Goal: Task Accomplishment & Management: Manage account settings

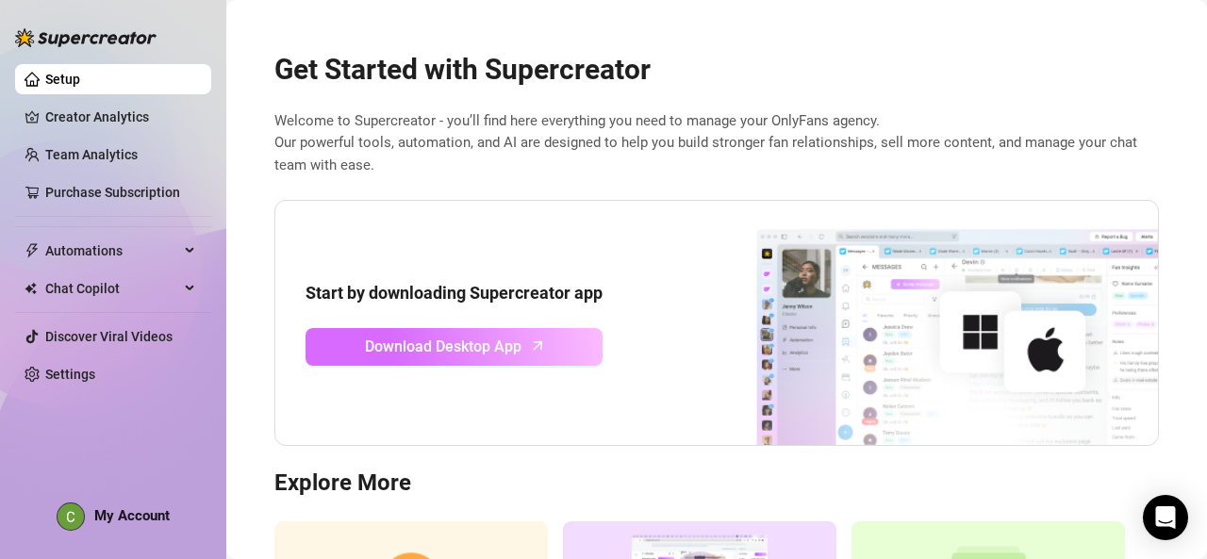
click at [410, 343] on span "Download Desktop App" at bounding box center [443, 347] width 157 height 24
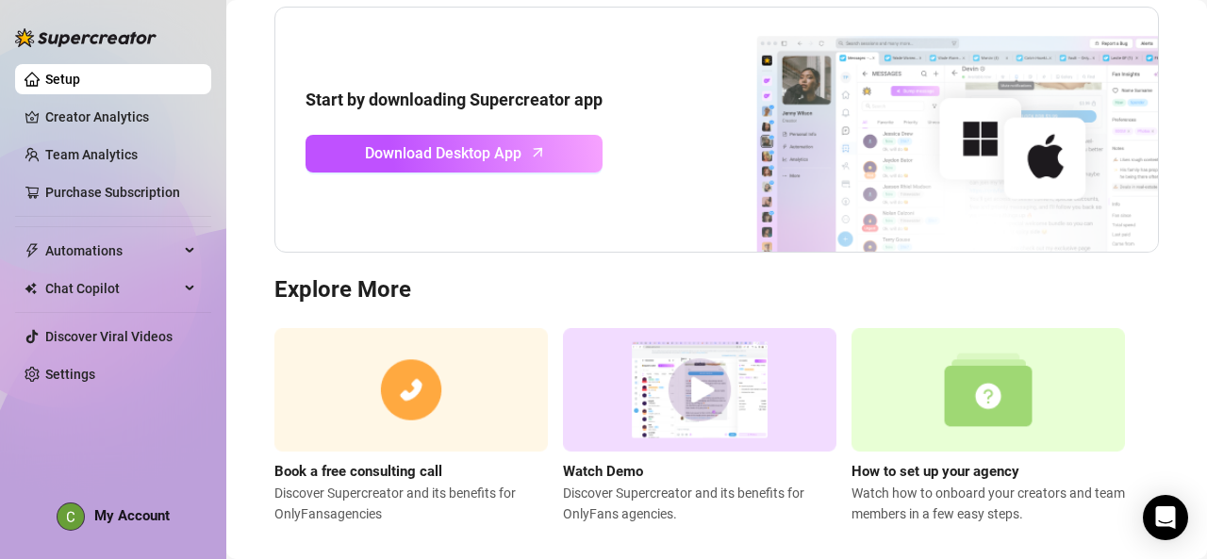
scroll to position [214, 0]
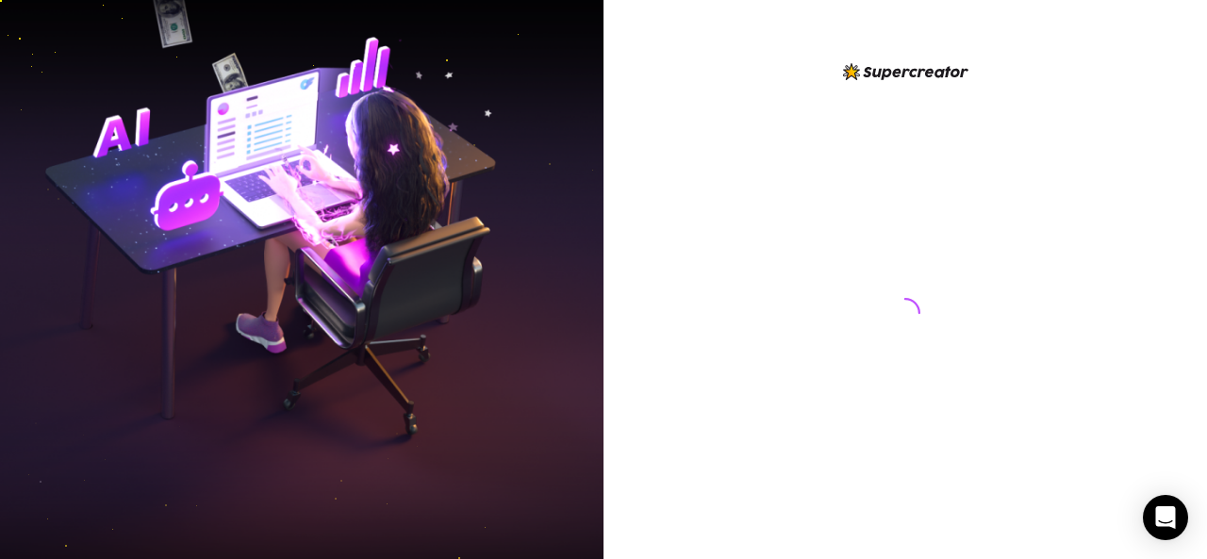
click at [724, 502] on div at bounding box center [905, 294] width 421 height 469
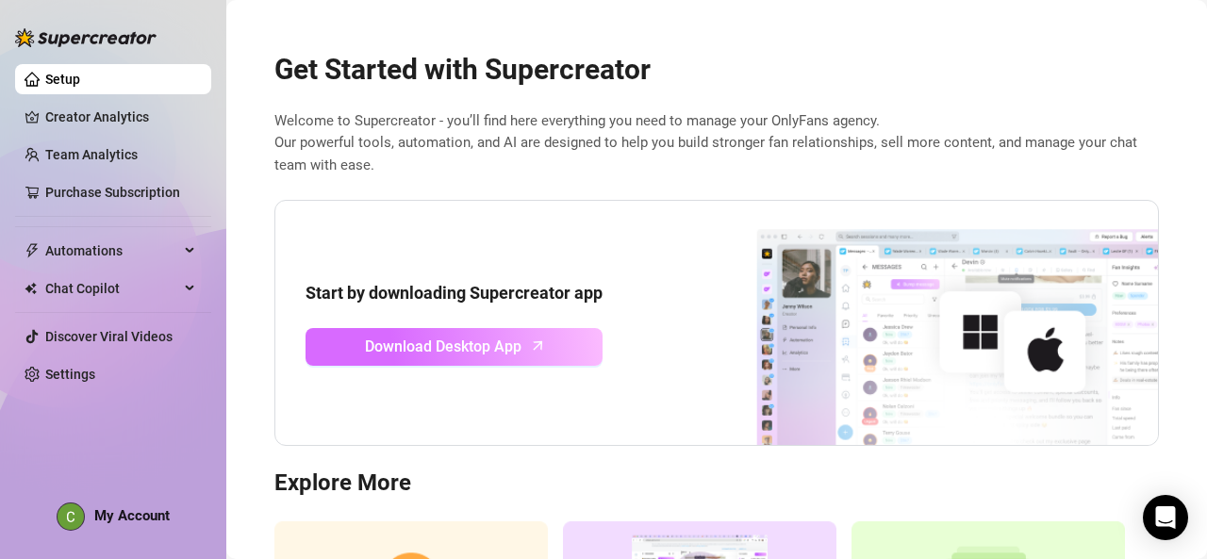
click at [458, 346] on span "Download Desktop App" at bounding box center [443, 347] width 157 height 24
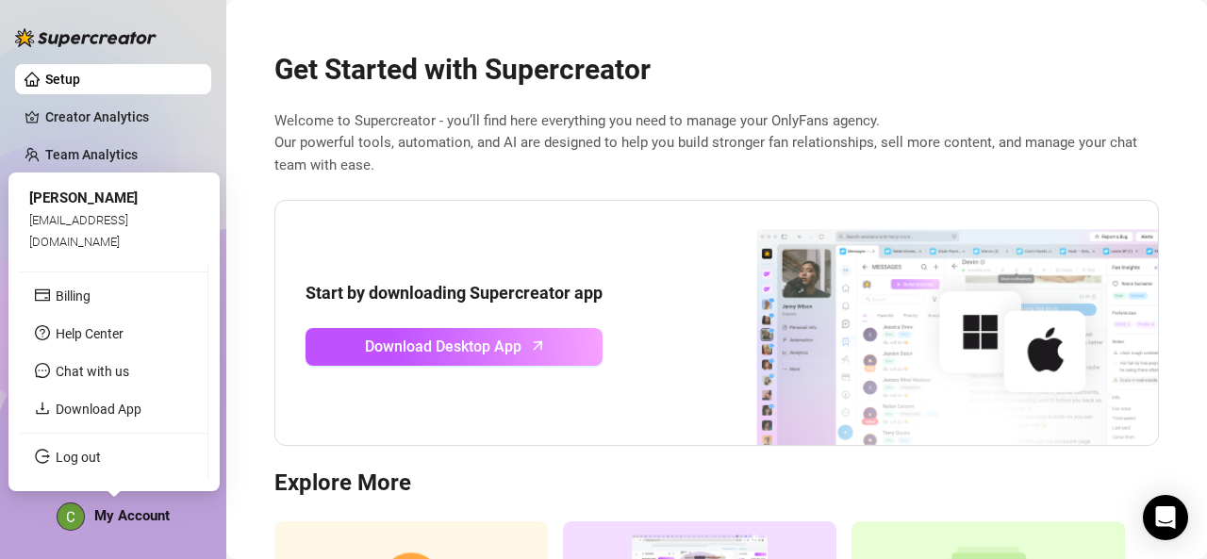
click at [130, 515] on span "My Account" at bounding box center [131, 515] width 75 height 17
click at [89, 451] on link "Log out" at bounding box center [78, 457] width 45 height 15
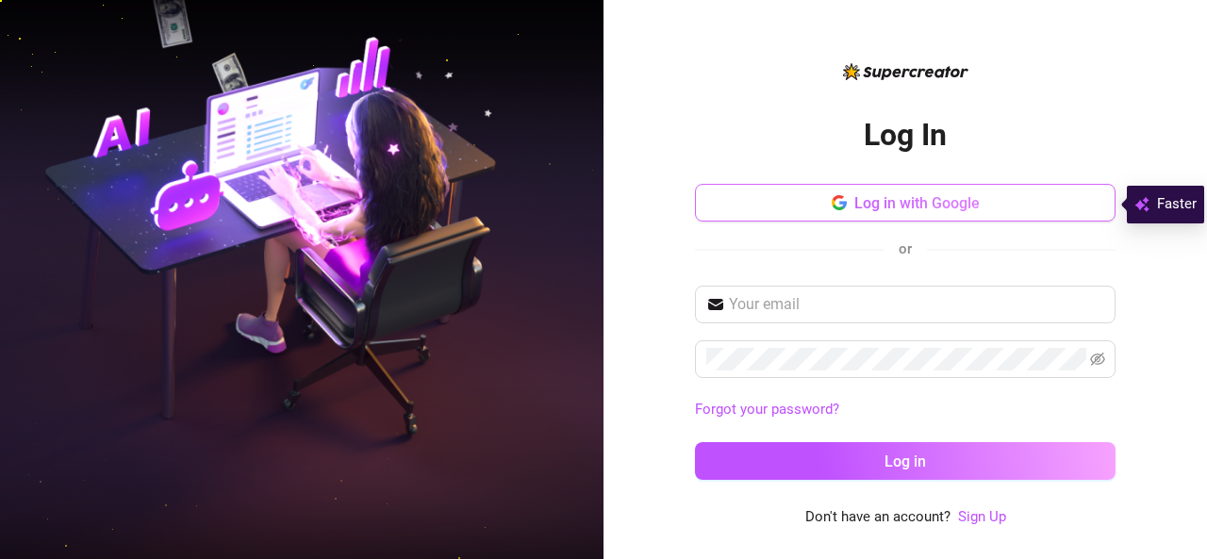
click at [869, 199] on span "Log in with Google" at bounding box center [916, 203] width 125 height 18
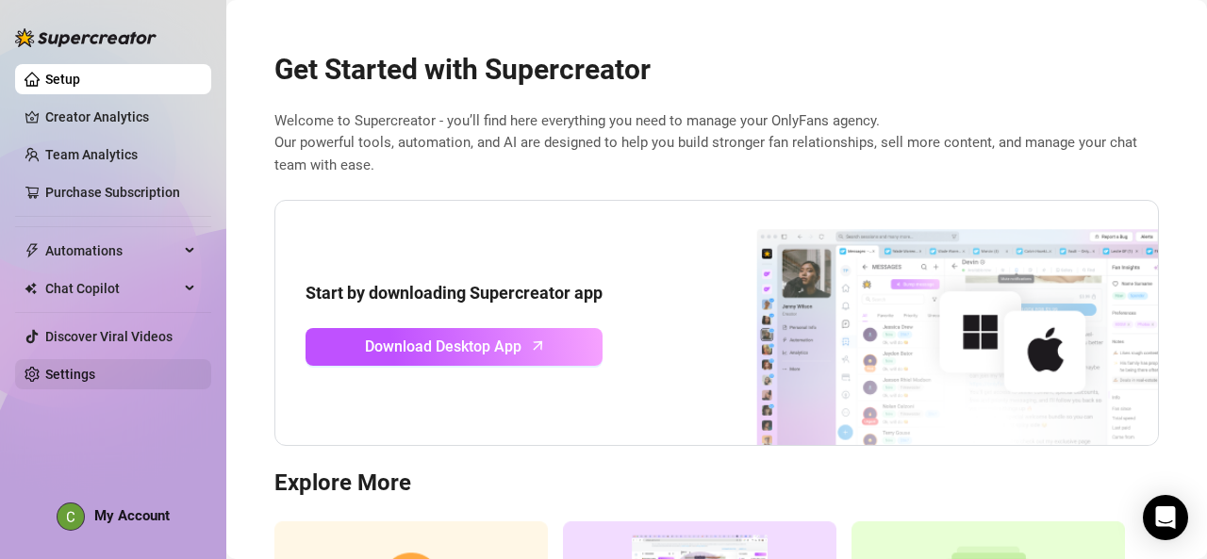
click at [68, 382] on link "Settings" at bounding box center [70, 374] width 50 height 15
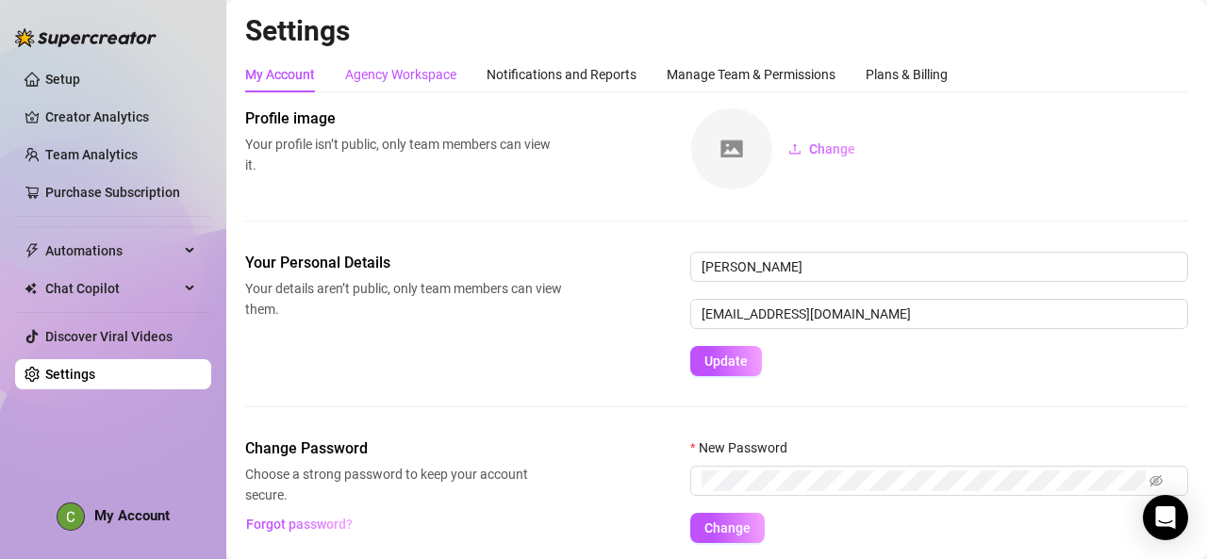
click at [438, 75] on div "Agency Workspace" at bounding box center [400, 74] width 111 height 21
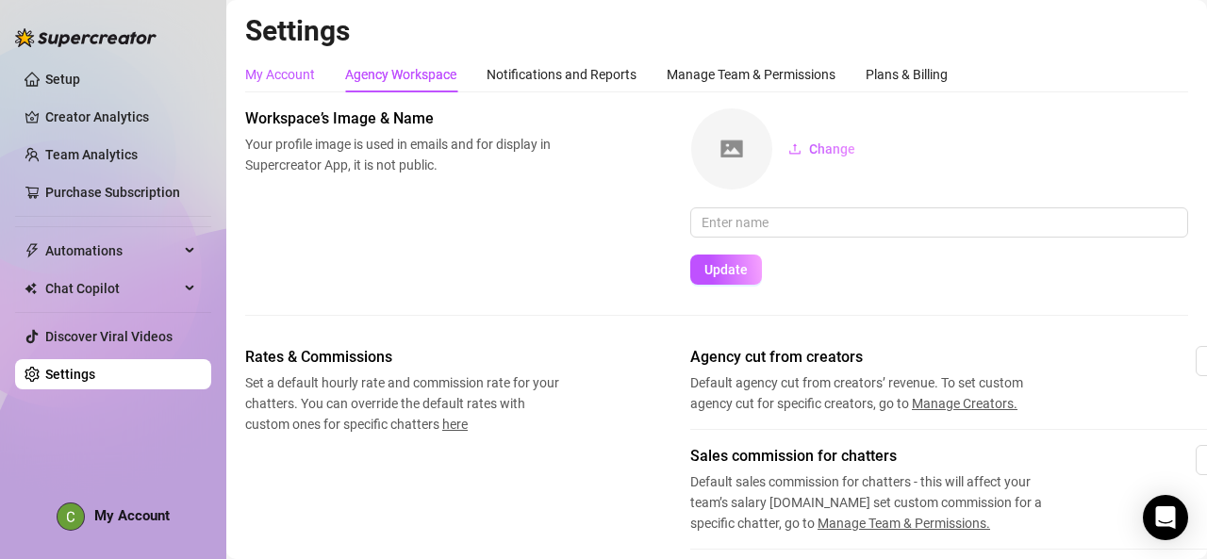
click at [260, 78] on div "My Account" at bounding box center [280, 74] width 70 height 21
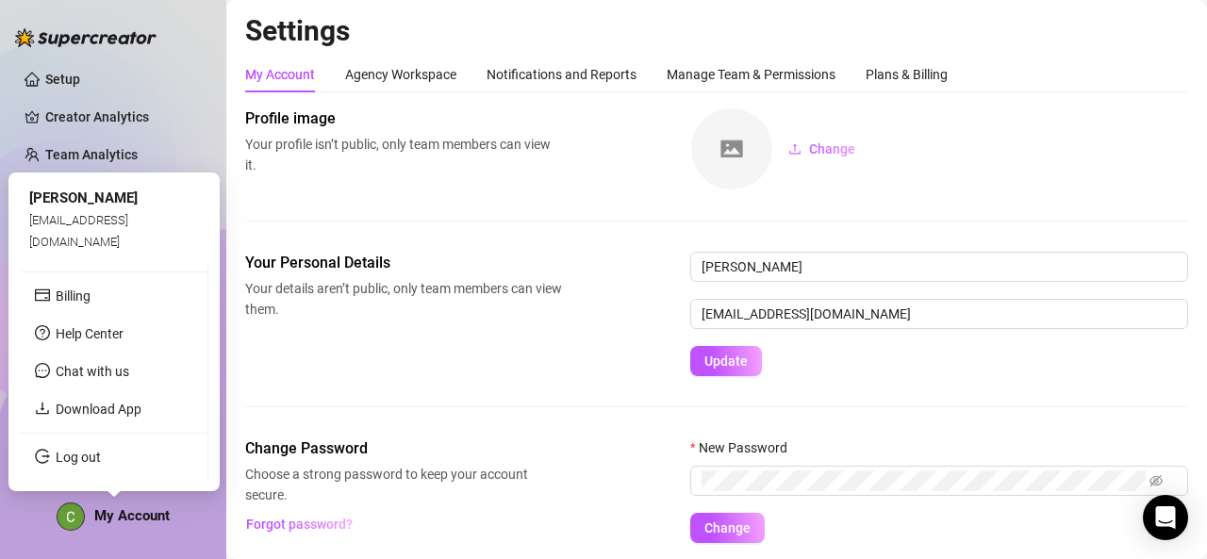
click at [149, 510] on span "My Account" at bounding box center [131, 515] width 75 height 17
click at [123, 480] on ul "Billing Help Center Chat with us Download App Log out" at bounding box center [114, 371] width 189 height 217
click at [100, 451] on link "Log out" at bounding box center [78, 457] width 45 height 15
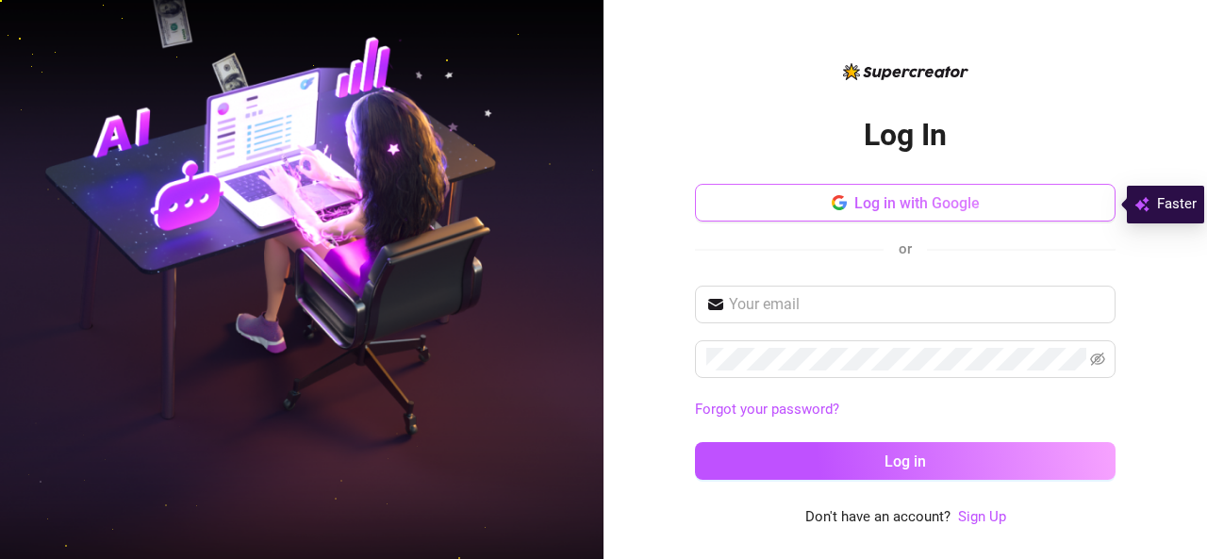
click at [821, 203] on button "Log in with Google" at bounding box center [905, 203] width 421 height 38
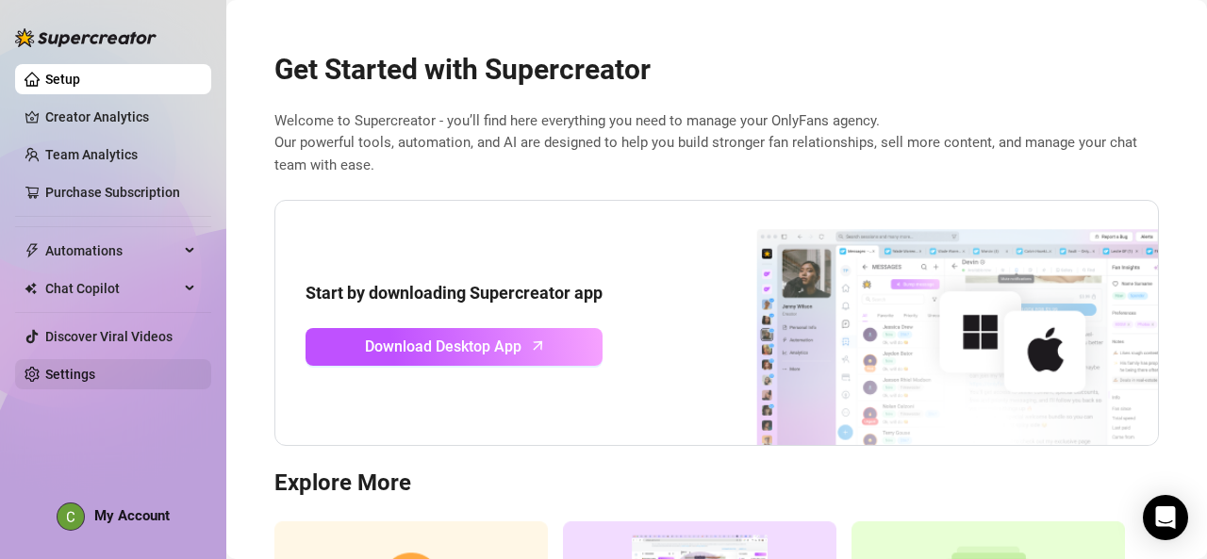
click at [95, 367] on link "Settings" at bounding box center [70, 374] width 50 height 15
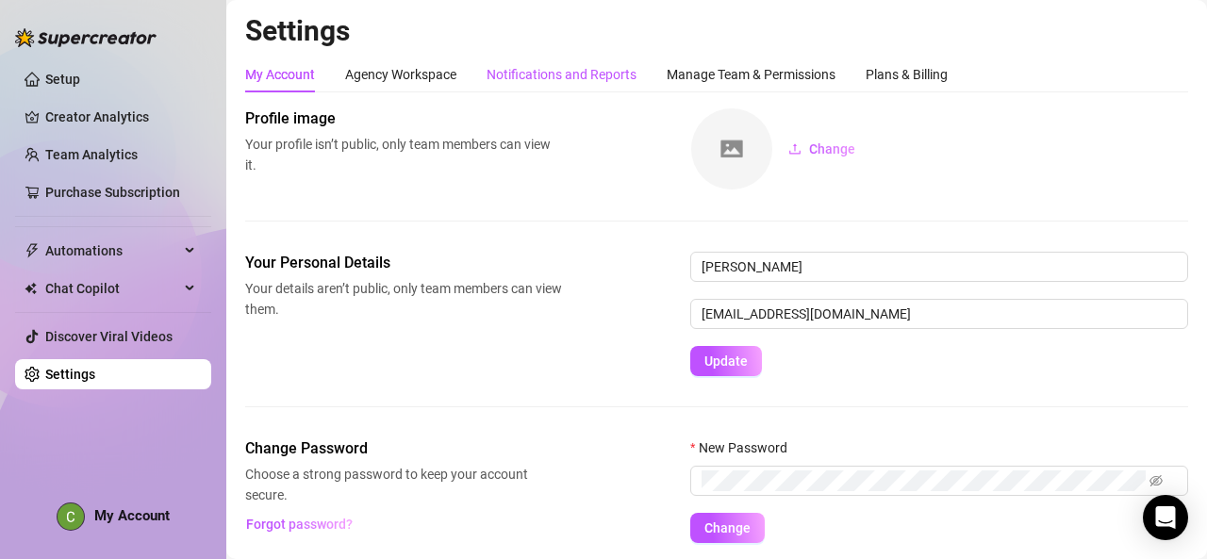
click at [596, 75] on div "Notifications and Reports" at bounding box center [562, 74] width 150 height 21
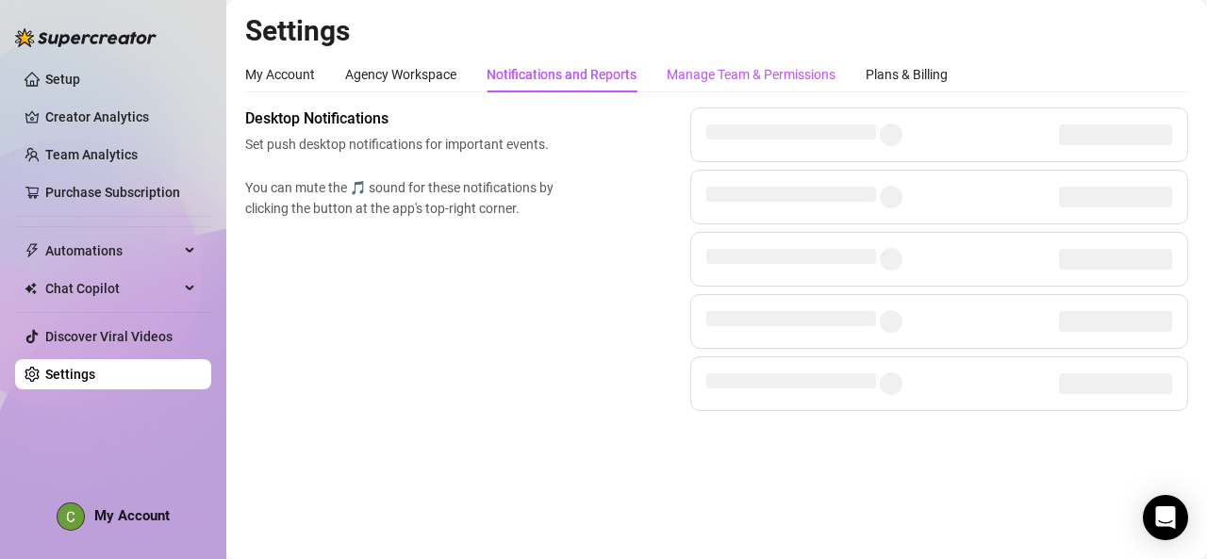
click at [720, 67] on div "Manage Team & Permissions" at bounding box center [751, 74] width 169 height 21
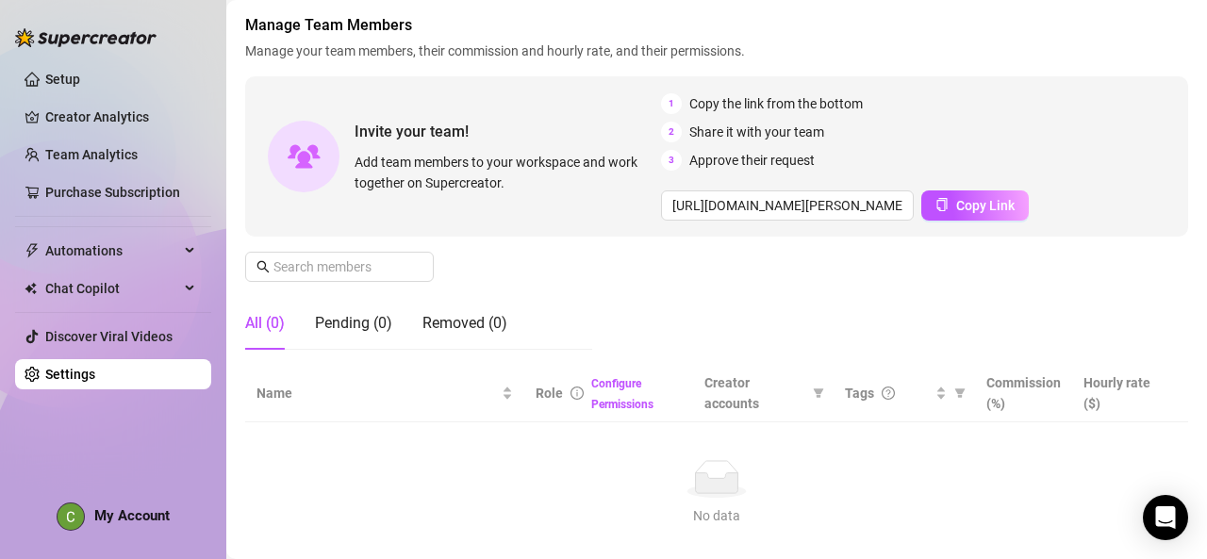
scroll to position [92, 0]
click at [957, 202] on span "Copy Link" at bounding box center [985, 206] width 58 height 15
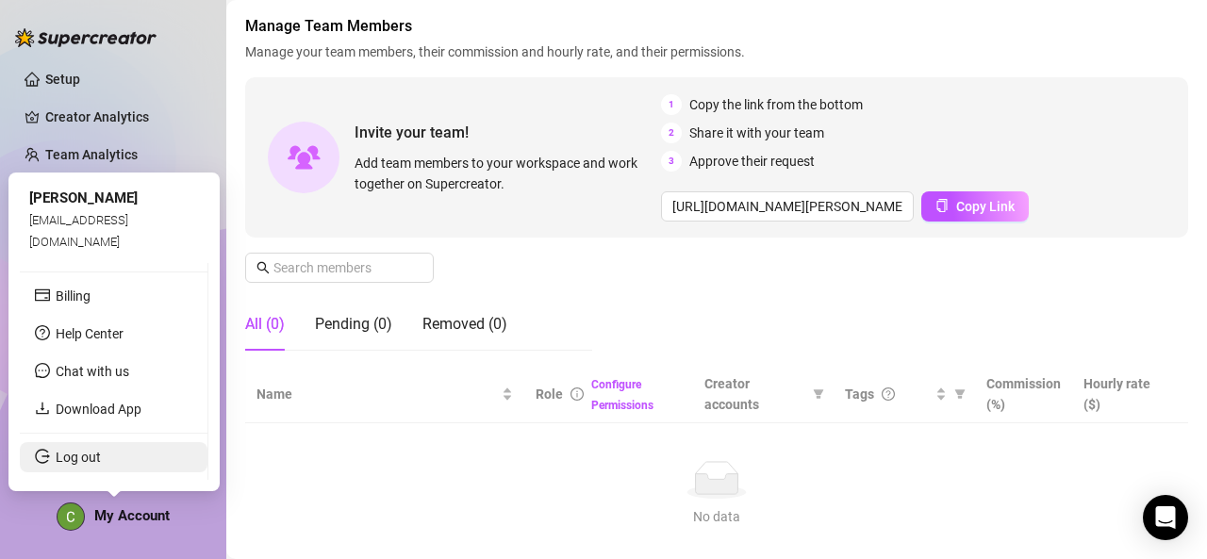
click at [94, 455] on link "Log out" at bounding box center [78, 457] width 45 height 15
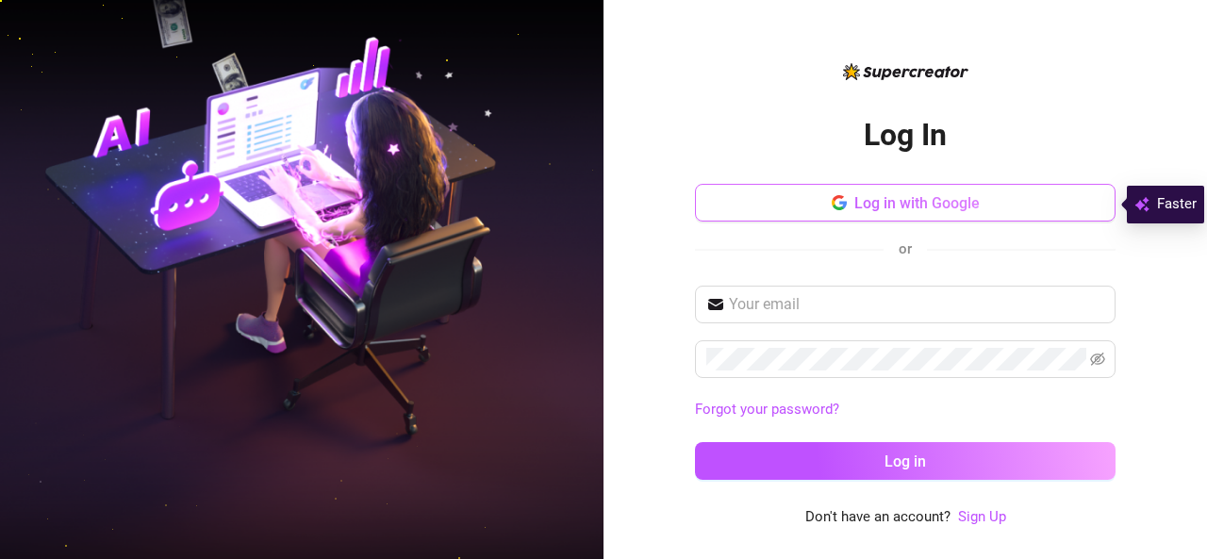
click at [841, 200] on icon "button" at bounding box center [839, 202] width 15 height 15
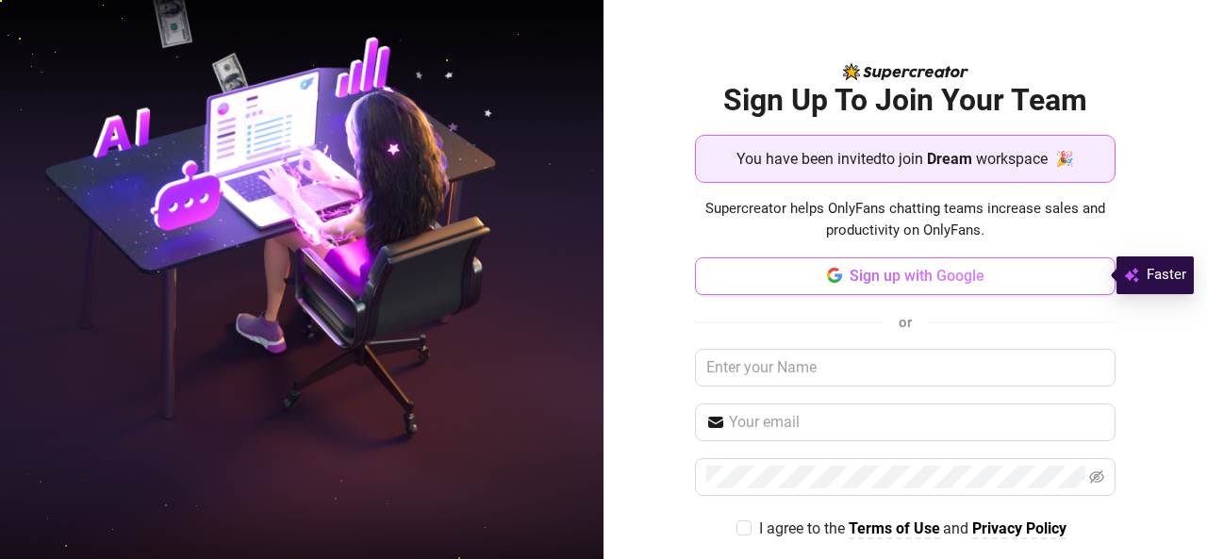
click at [919, 276] on span "Sign up with Google" at bounding box center [917, 276] width 135 height 18
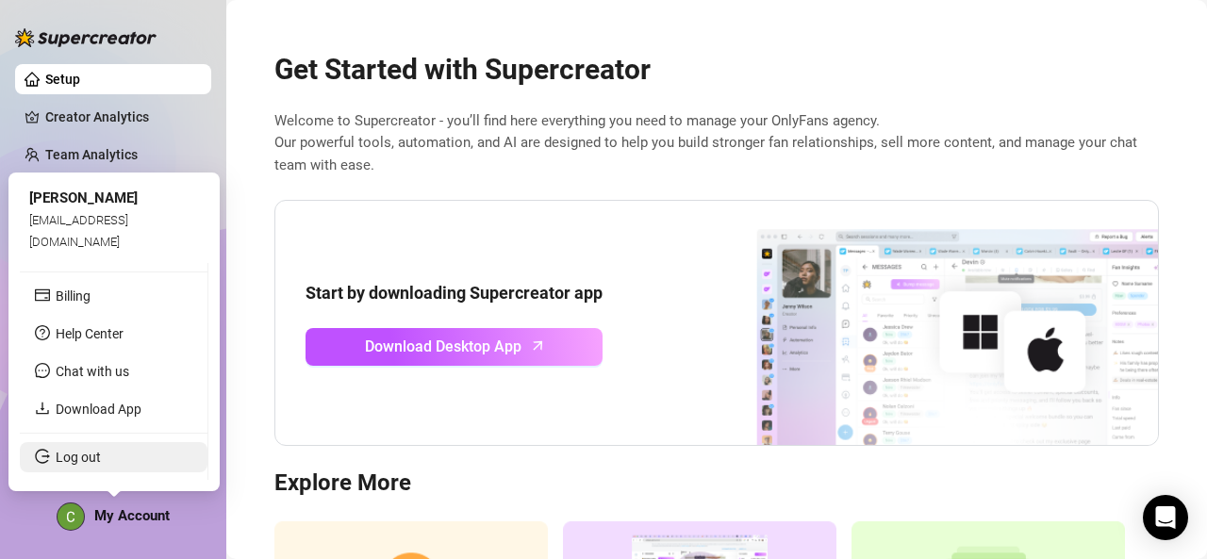
click at [91, 455] on link "Log out" at bounding box center [78, 457] width 45 height 15
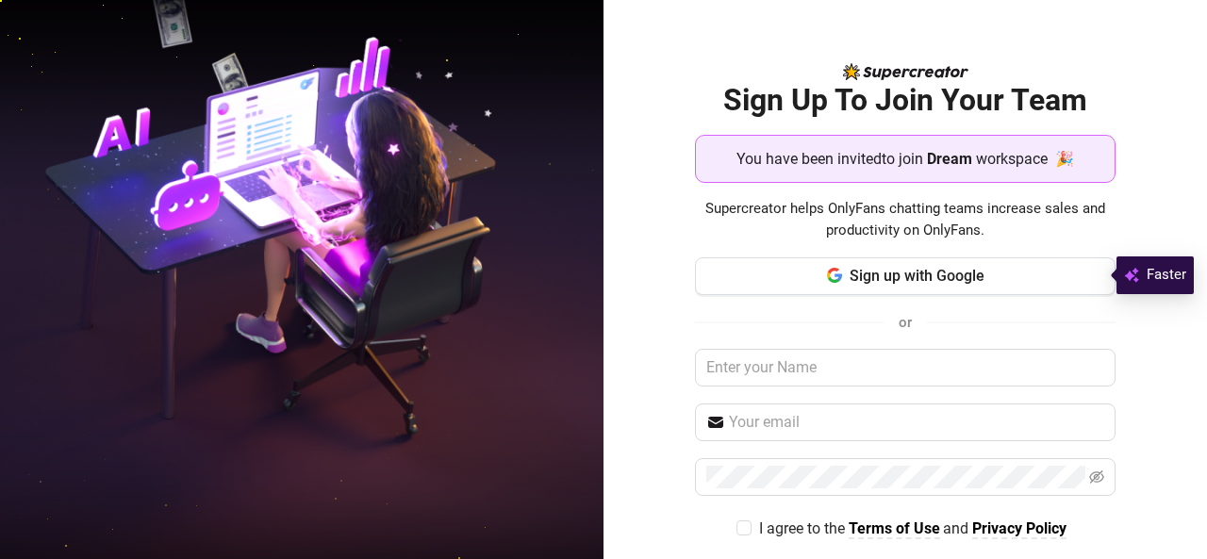
click at [1015, 147] on span "workspace 🎉" at bounding box center [1025, 159] width 98 height 24
click at [877, 285] on button "Sign up with Google" at bounding box center [906, 276] width 422 height 38
